Goal: Transaction & Acquisition: Purchase product/service

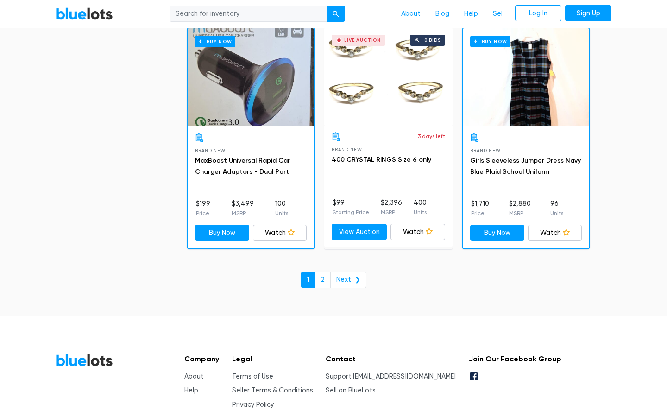
scroll to position [4012, 0]
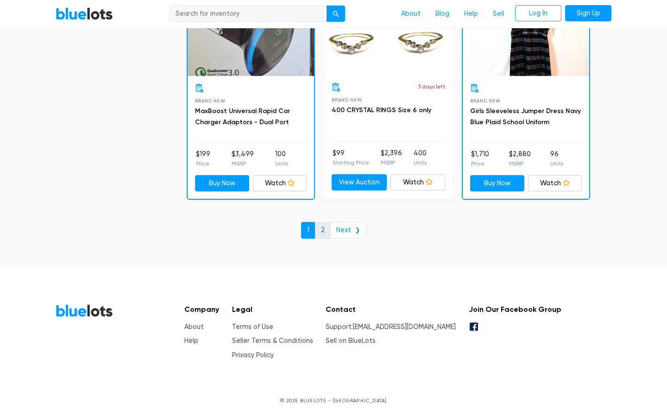
click at [326, 230] on link "2" at bounding box center [323, 230] width 16 height 17
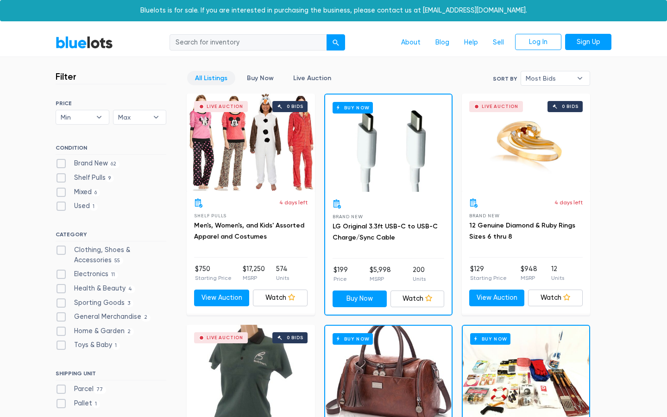
click at [63, 252] on label "Clothing, Shoes & Accessories 55" at bounding box center [111, 255] width 111 height 20
click at [62, 251] on Accessories"] "Clothing, Shoes & Accessories 55" at bounding box center [59, 248] width 6 height 6
checkbox Accessories"] "true"
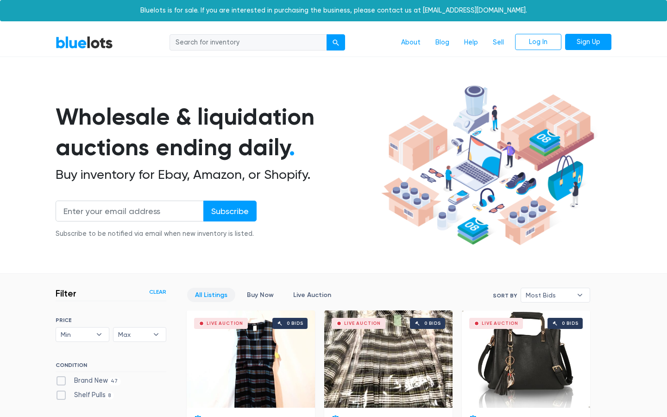
scroll to position [249, 0]
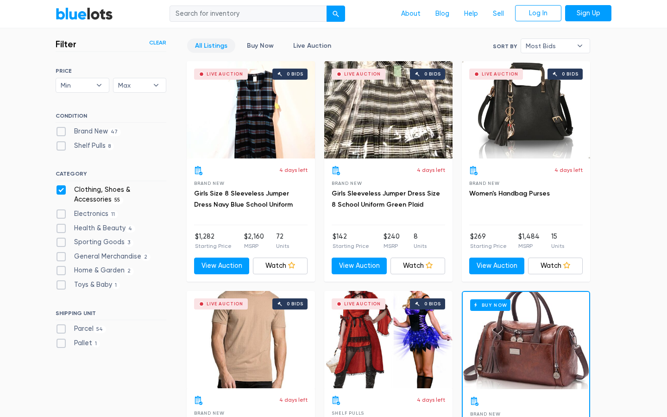
click at [59, 131] on label "Brand New 47" at bounding box center [88, 131] width 65 height 10
click at [59, 131] on New"] "Brand New 47" at bounding box center [59, 129] width 6 height 6
checkbox New"] "true"
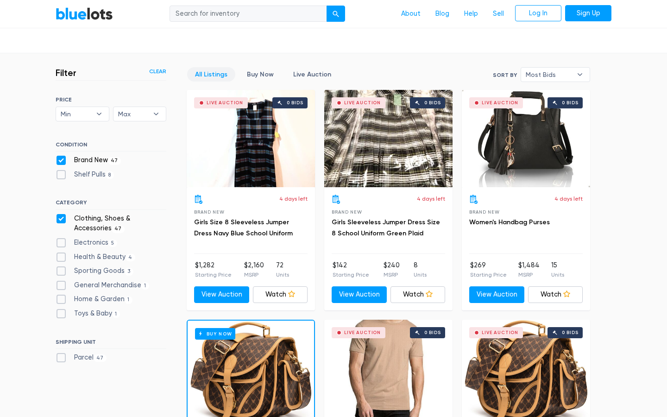
scroll to position [228, 0]
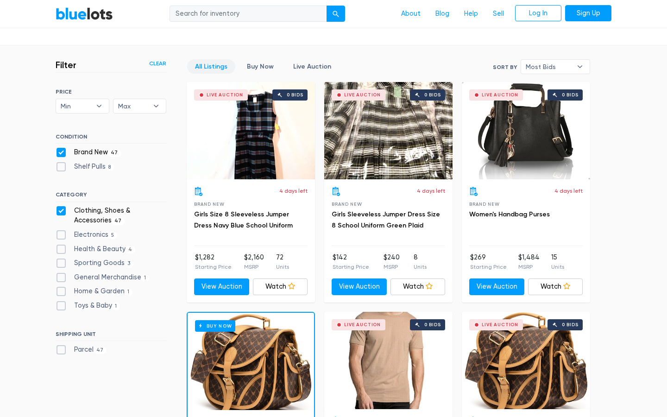
click at [60, 168] on label "Shelf Pulls 8" at bounding box center [85, 167] width 58 height 10
click at [60, 168] on Pulls"] "Shelf Pulls 8" at bounding box center [59, 165] width 6 height 6
checkbox Pulls"] "true"
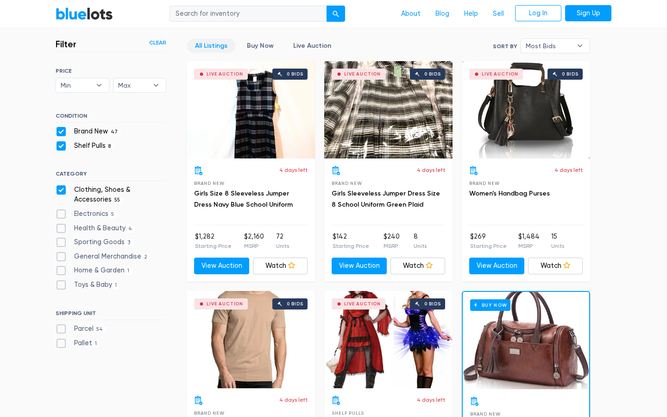
scroll to position [249, 0]
click at [62, 213] on label "Electronics 5" at bounding box center [87, 214] width 62 height 10
click at [62, 213] on input "Electronics 5" at bounding box center [59, 212] width 6 height 6
checkbox input "true"
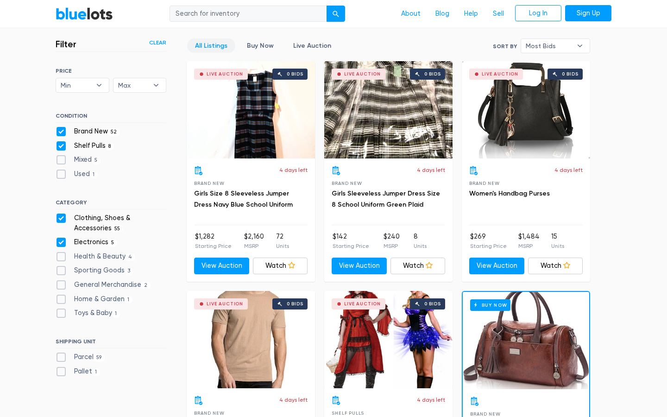
scroll to position [249, 0]
click at [59, 254] on label "Health & Beauty 4" at bounding box center [96, 257] width 80 height 10
click at [59, 254] on Beauty"] "Health & Beauty 4" at bounding box center [59, 255] width 6 height 6
checkbox Beauty"] "true"
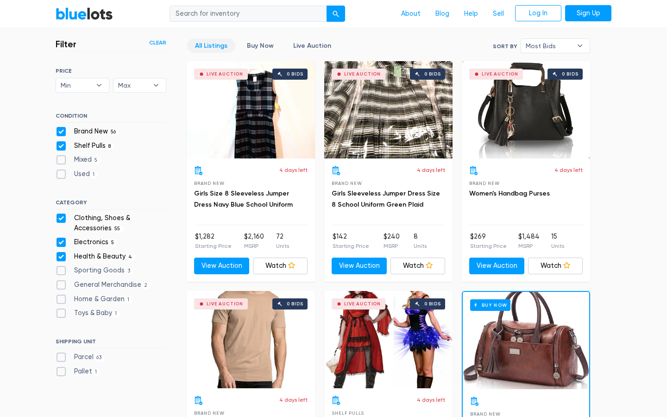
click at [65, 271] on label "Sporting Goods 3" at bounding box center [95, 271] width 78 height 10
click at [62, 271] on Goods"] "Sporting Goods 3" at bounding box center [59, 269] width 6 height 6
checkbox Goods"] "true"
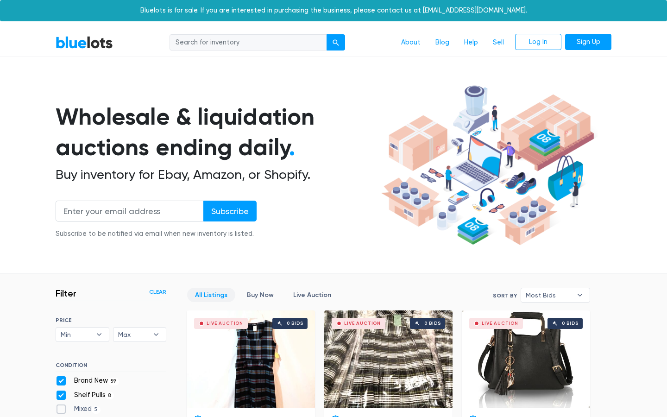
scroll to position [249, 0]
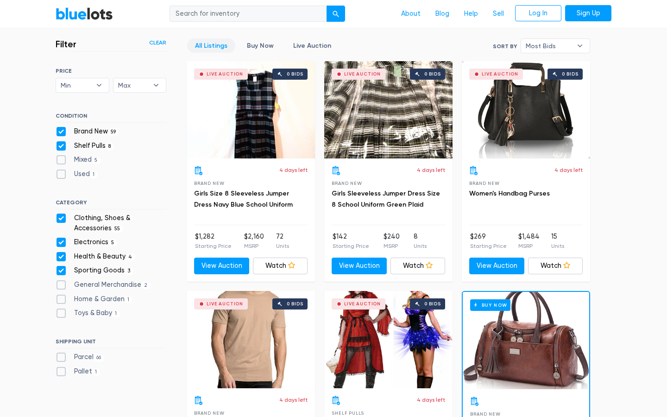
click at [61, 285] on label "General Merchandise 2" at bounding box center [103, 285] width 95 height 10
click at [61, 285] on Merchandise"] "General Merchandise 2" at bounding box center [59, 283] width 6 height 6
checkbox Merchandise"] "true"
click at [61, 302] on label "Home & Garden 1" at bounding box center [94, 299] width 77 height 10
click at [61, 300] on Garden"] "Home & Garden 1" at bounding box center [59, 297] width 6 height 6
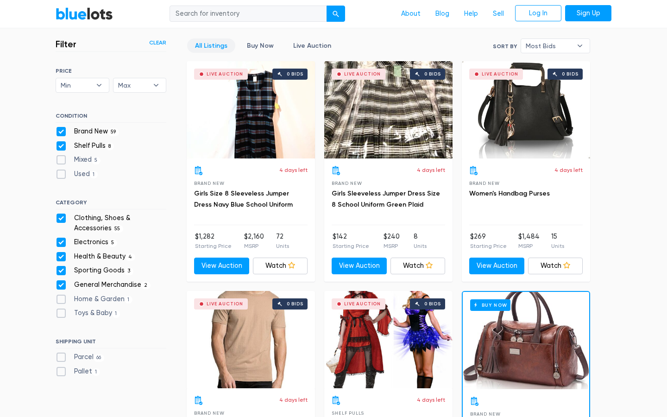
checkbox Garden"] "true"
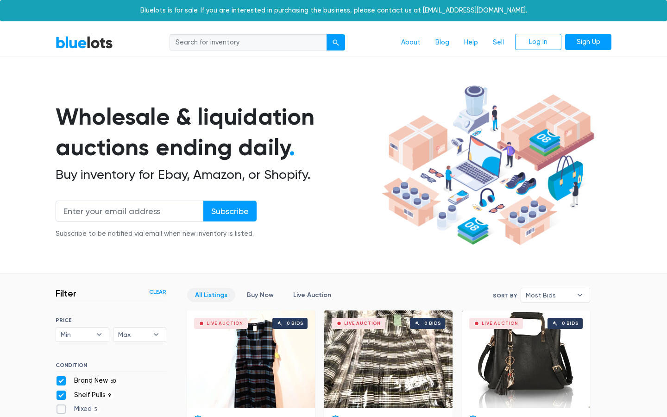
scroll to position [249, 0]
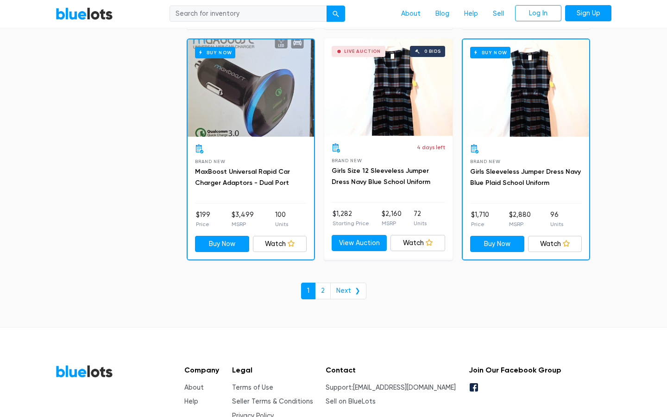
scroll to position [4012, 0]
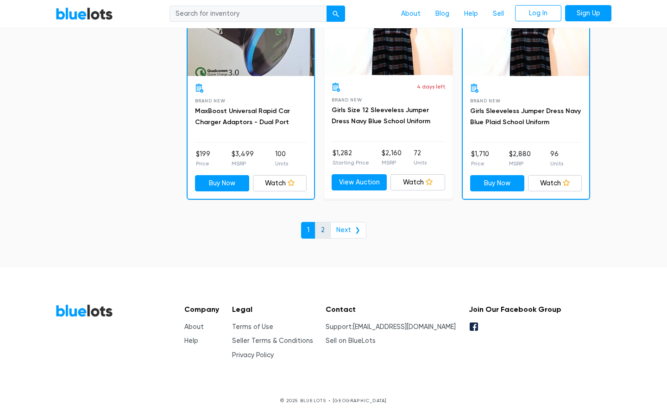
click at [324, 233] on link "2" at bounding box center [323, 230] width 16 height 17
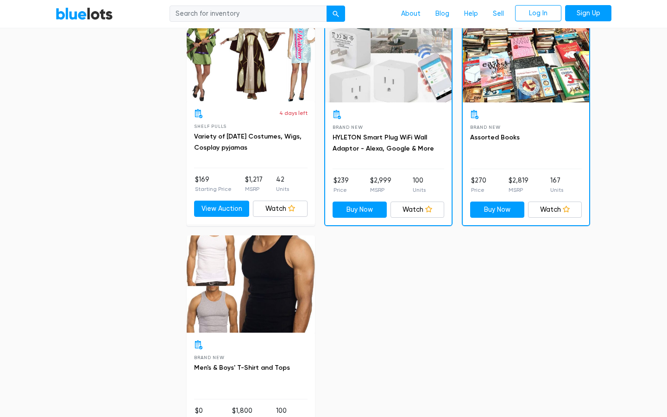
scroll to position [2198, 0]
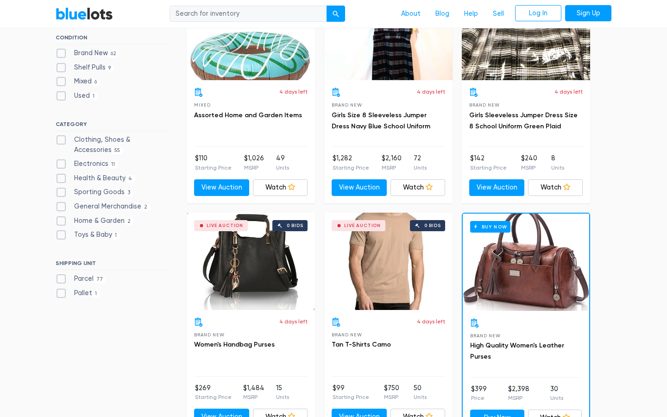
scroll to position [327, 0]
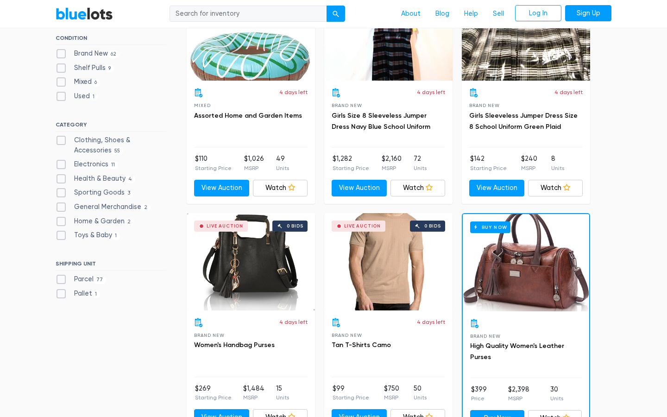
click at [61, 279] on label "Parcel 77" at bounding box center [81, 279] width 51 height 10
click at [61, 279] on input "Parcel 77" at bounding box center [59, 277] width 6 height 6
checkbox input "true"
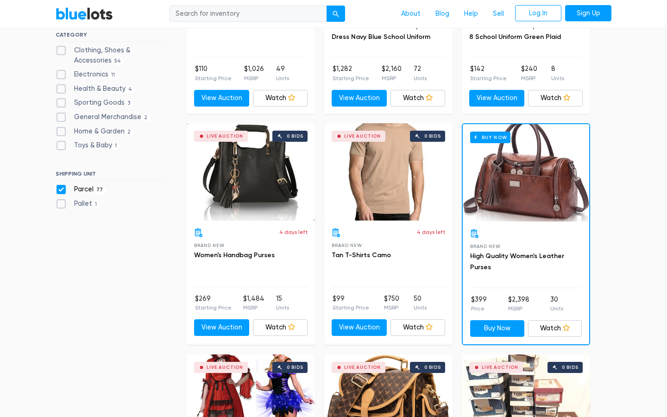
scroll to position [418, 0]
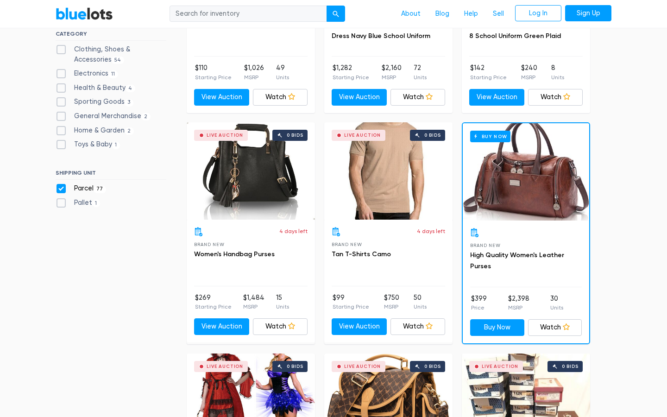
click at [526, 210] on div "Buy Now" at bounding box center [526, 171] width 126 height 97
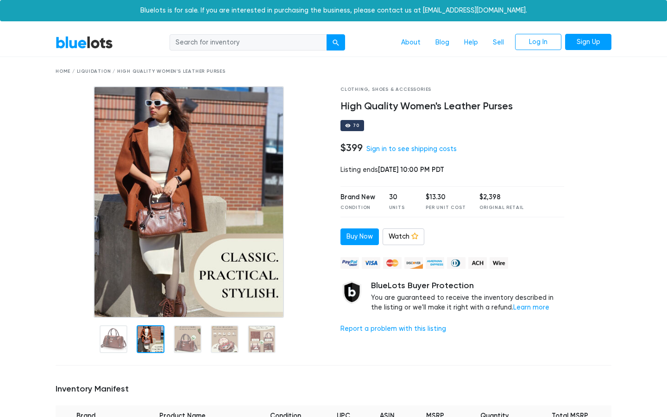
click at [152, 339] on div at bounding box center [151, 339] width 28 height 28
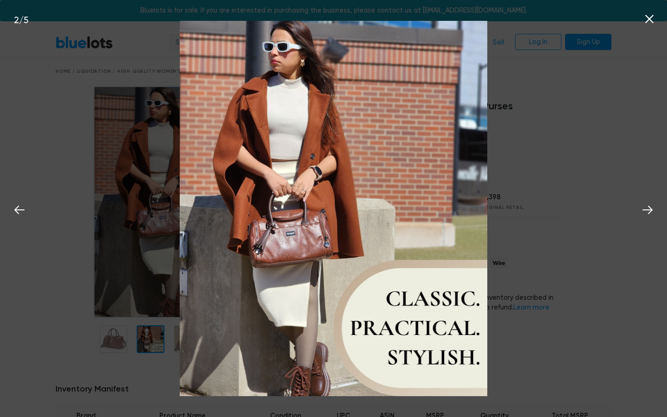
click at [647, 15] on icon at bounding box center [650, 19] width 14 height 14
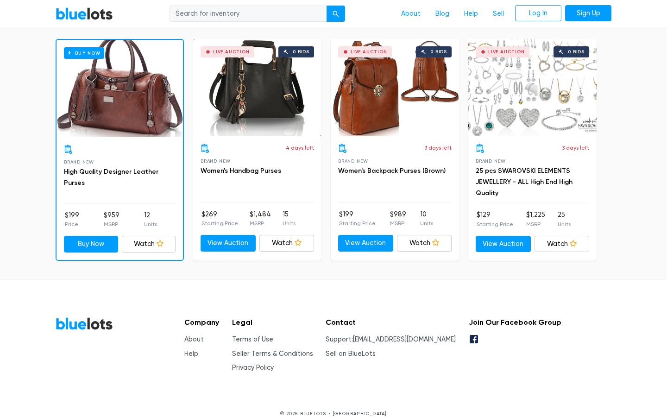
scroll to position [668, 0]
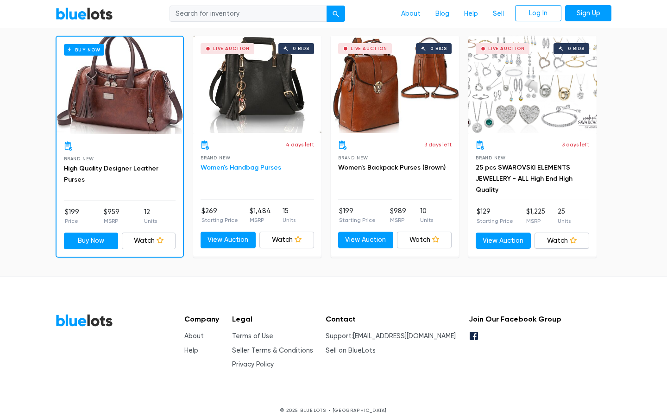
click at [257, 164] on link "Women's Handbag Purses" at bounding box center [241, 168] width 81 height 8
